Goal: Transaction & Acquisition: Purchase product/service

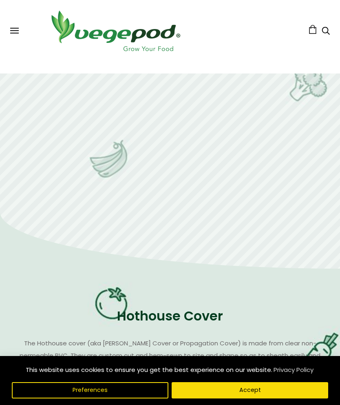
scroll to position [1082, 0]
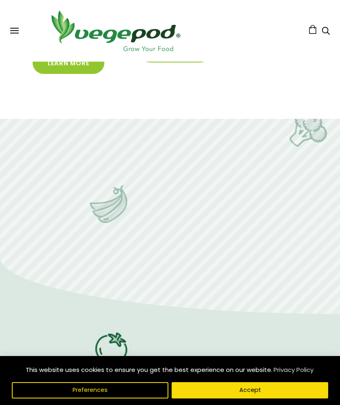
click at [12, 36] on div "Shop Vegepod Bundles Vegepods Stands & Trolleys Kitchen Garden Accessories & Ot…" at bounding box center [170, 30] width 320 height 45
click at [17, 31] on button at bounding box center [14, 31] width 9 height 6
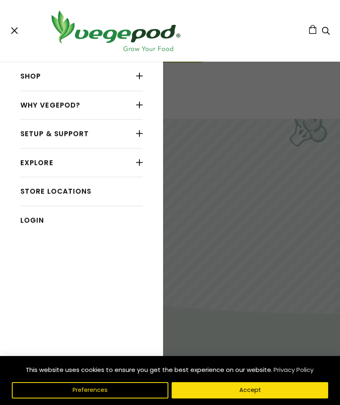
click at [37, 77] on link "Shop" at bounding box center [81, 76] width 122 height 15
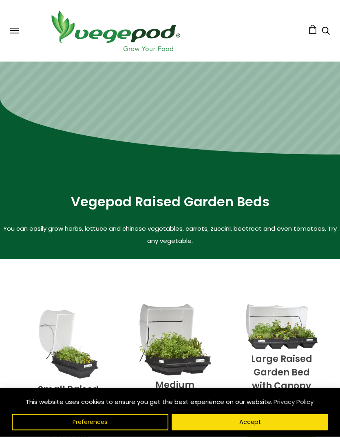
scroll to position [122, 0]
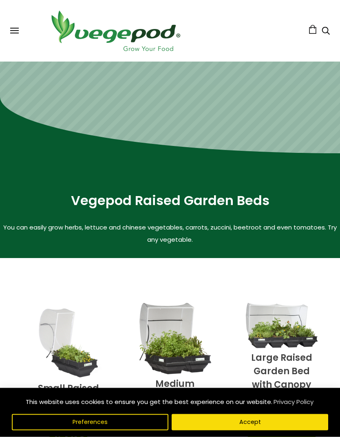
click at [220, 404] on button "Accept" at bounding box center [250, 422] width 157 height 16
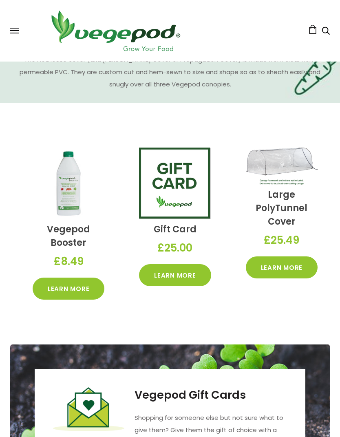
scroll to position [1410, 0]
click at [288, 263] on link "Learn More" at bounding box center [282, 268] width 72 height 22
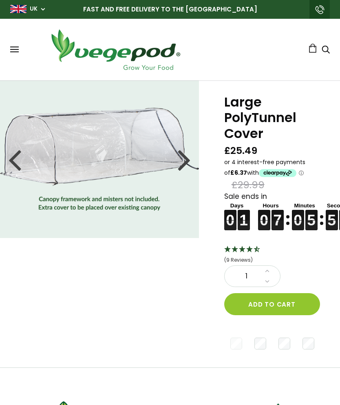
click at [327, 51] on icon "Search" at bounding box center [326, 49] width 8 height 10
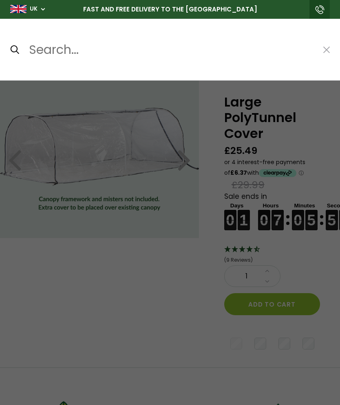
click at [45, 48] on input "Search..." at bounding box center [171, 50] width 286 height 20
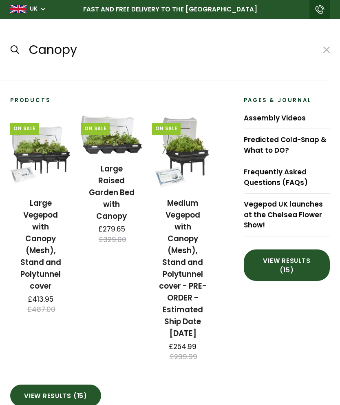
click at [10, 49] on input "submit" at bounding box center [10, 49] width 0 height 0
type input "Canopy*"
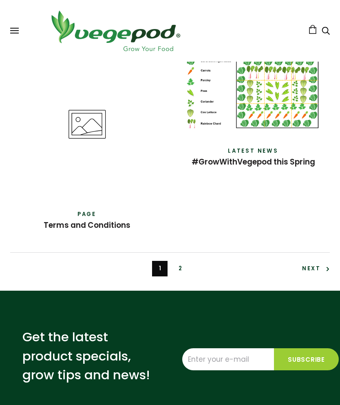
scroll to position [2241, 0]
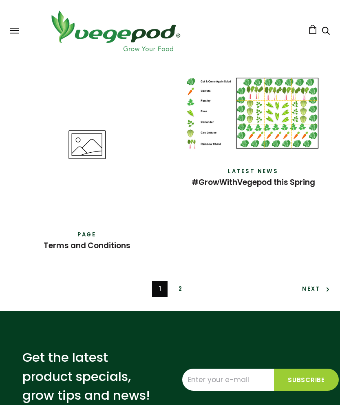
click at [182, 297] on link "2" at bounding box center [180, 288] width 15 height 15
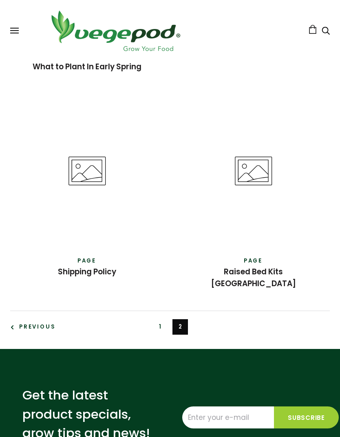
scroll to position [414, 0]
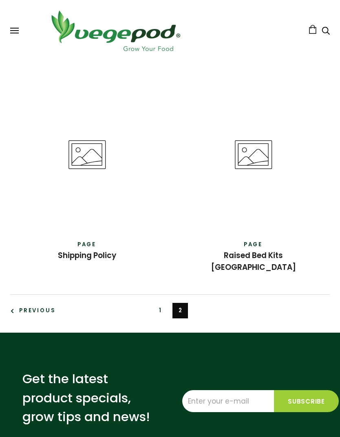
click at [19, 308] on link "Previous" at bounding box center [32, 310] width 45 height 15
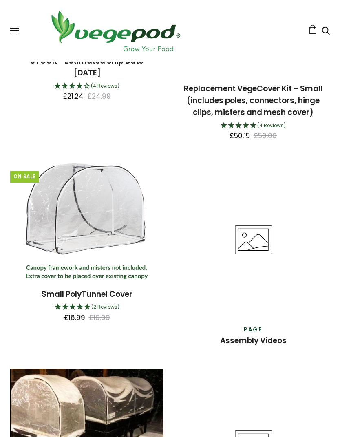
scroll to position [1385, 0]
click at [264, 244] on icon at bounding box center [253, 240] width 153 height 153
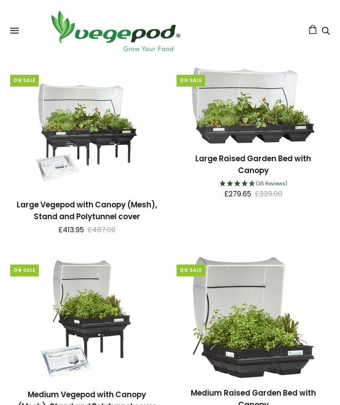
scroll to position [0, 0]
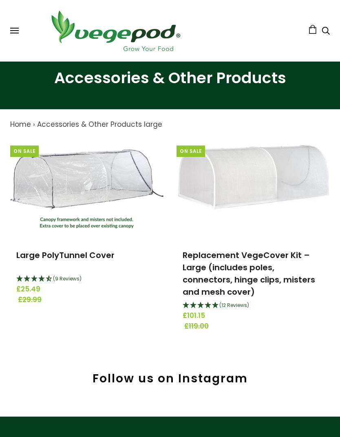
scroll to position [35, 0]
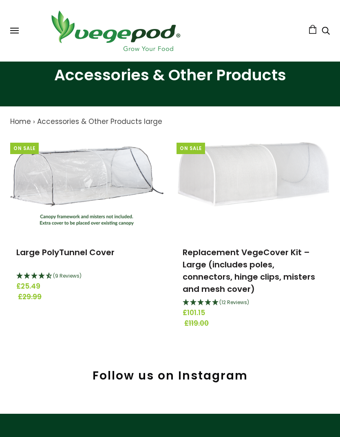
click at [215, 263] on link "Replacement VegeCover Kit – Large (includes poles, connectors, hinge clips, mis…" at bounding box center [249, 271] width 133 height 48
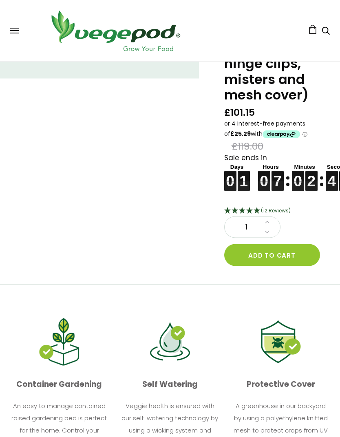
click at [285, 253] on button "Add to cart" at bounding box center [272, 255] width 96 height 22
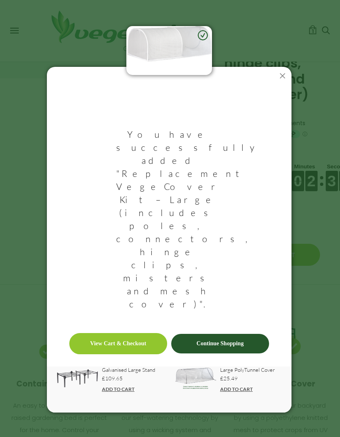
click at [110, 333] on link "View Cart & Checkout" at bounding box center [118, 343] width 98 height 21
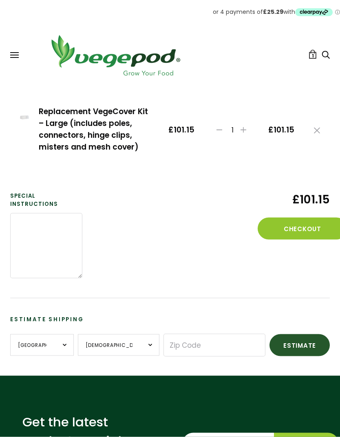
scroll to position [78, 0]
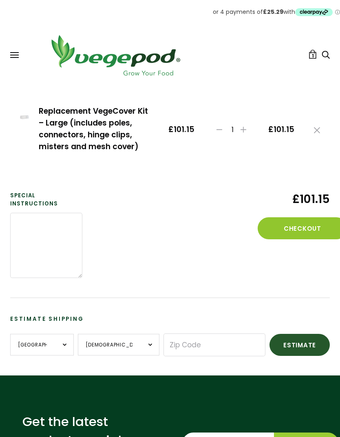
click at [297, 228] on button "Checkout" at bounding box center [303, 228] width 90 height 22
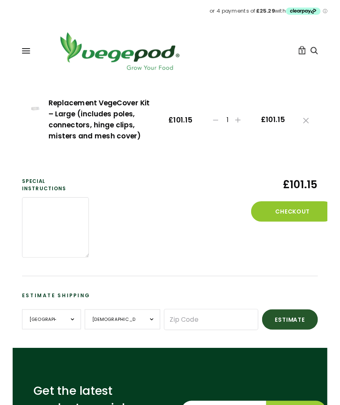
scroll to position [111, 0]
